Goal: Task Accomplishment & Management: Manage account settings

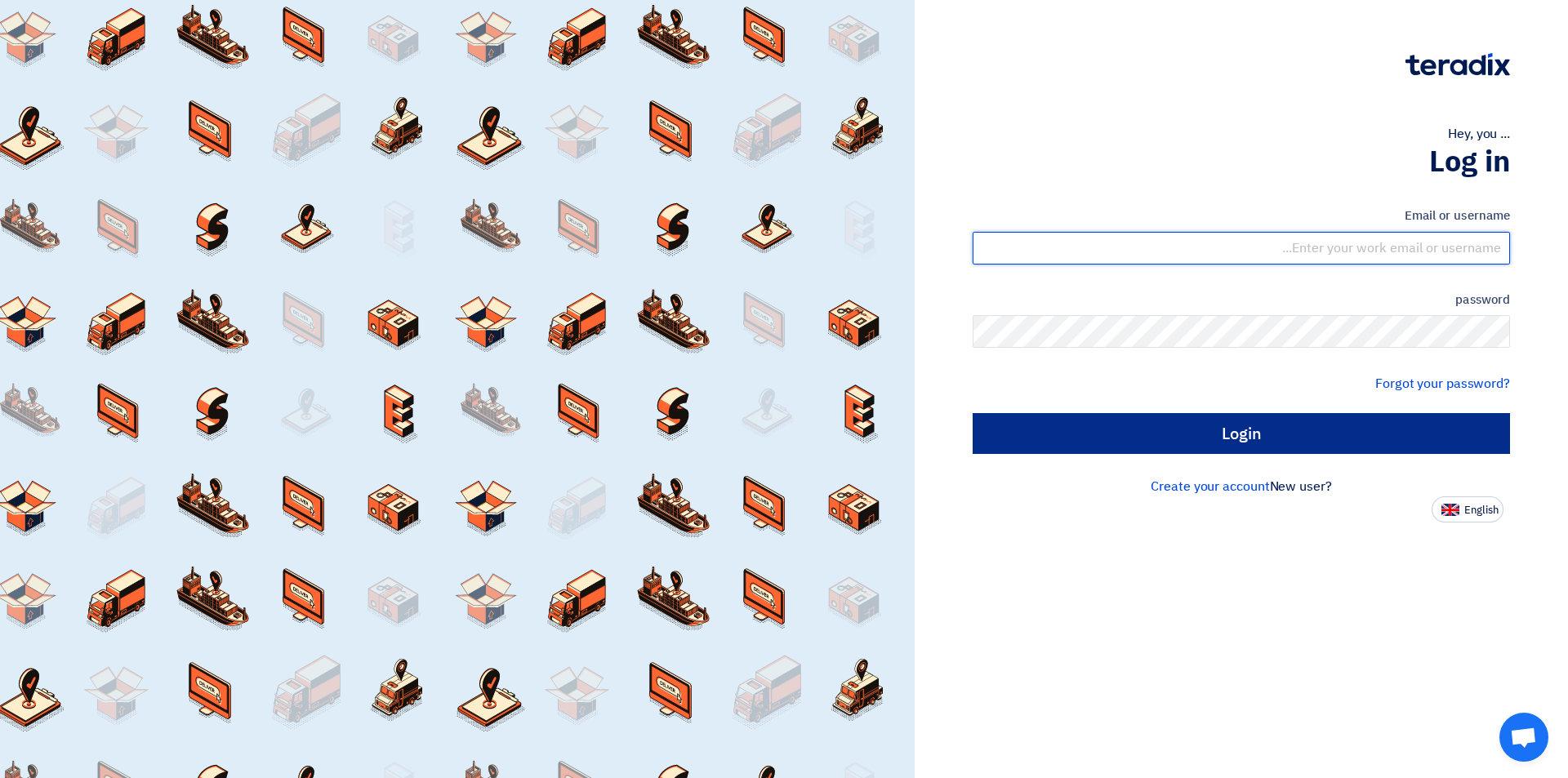
type input "sales@tareeqalkhair.com"
click at [1136, 425] on input "Login" at bounding box center [1242, 434] width 538 height 41
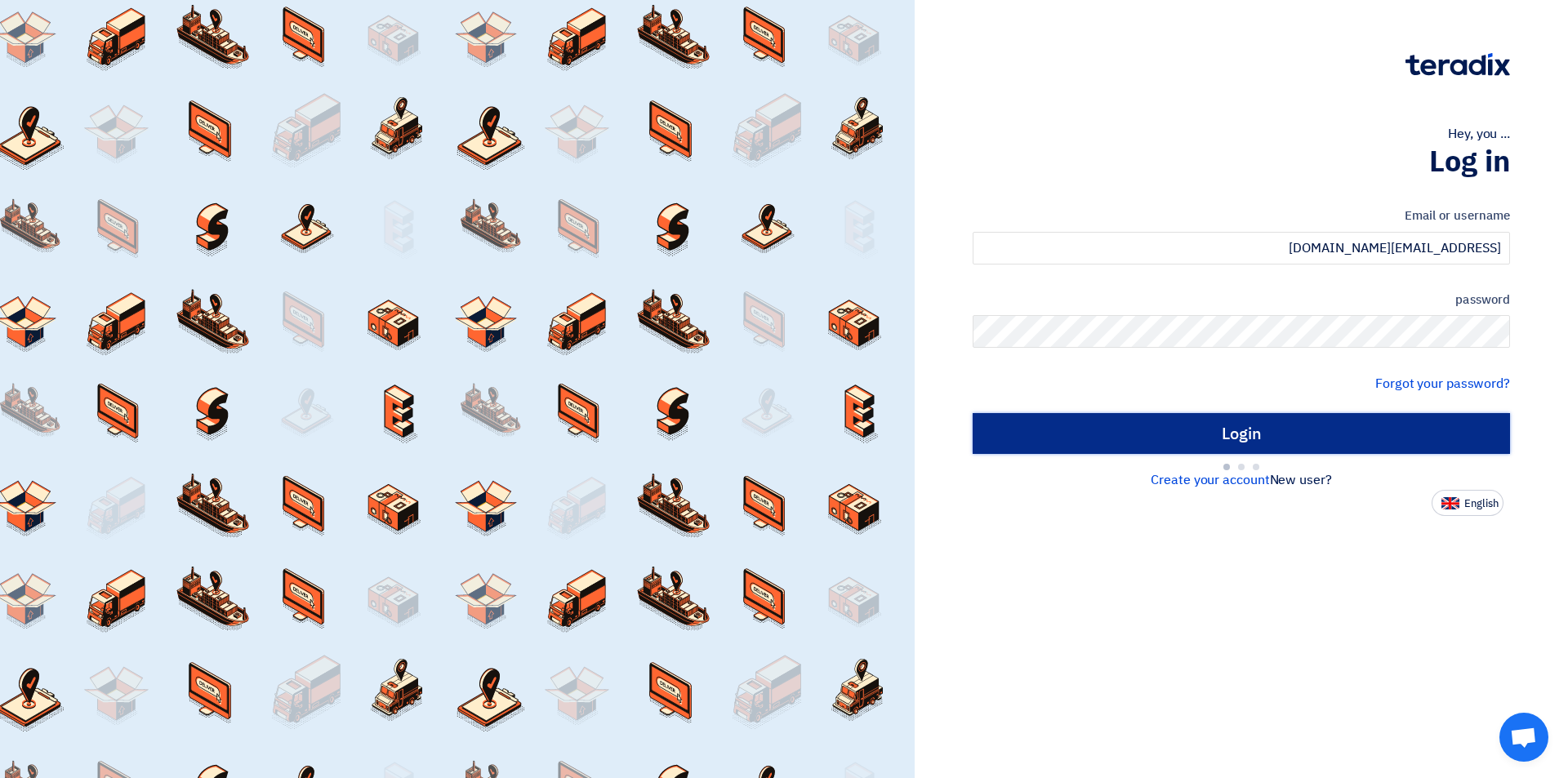
type input "Sign in"
